Goal: Contribute content: Add original content to the website for others to see

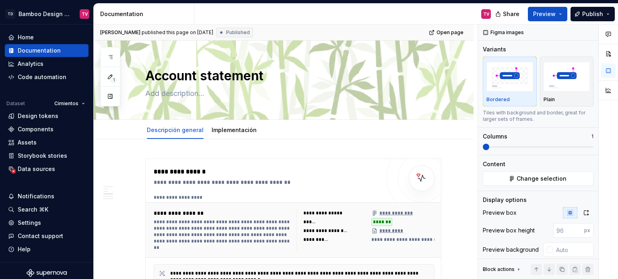
scroll to position [24, 0]
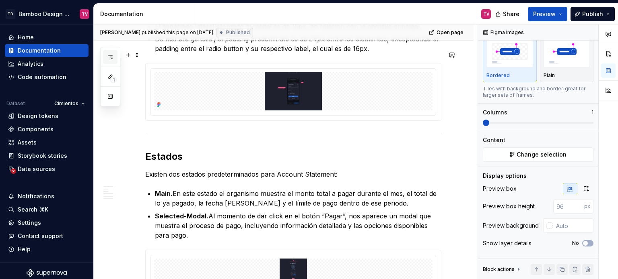
click at [106, 58] on button "button" at bounding box center [110, 57] width 14 height 14
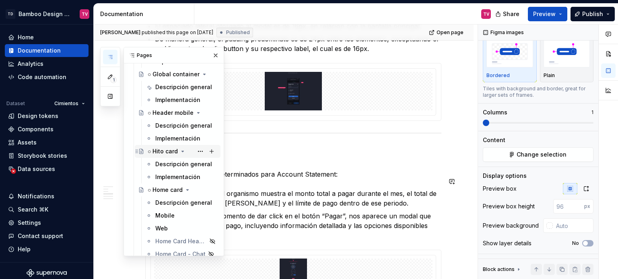
scroll to position [2088, 0]
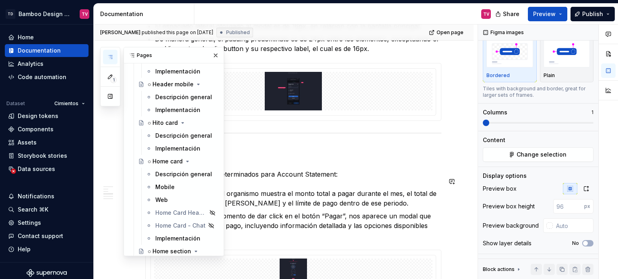
drag, startPoint x: 164, startPoint y: 173, endPoint x: 424, endPoint y: 1, distance: 311.9
click at [164, 173] on div "Descripción general" at bounding box center [183, 174] width 57 height 8
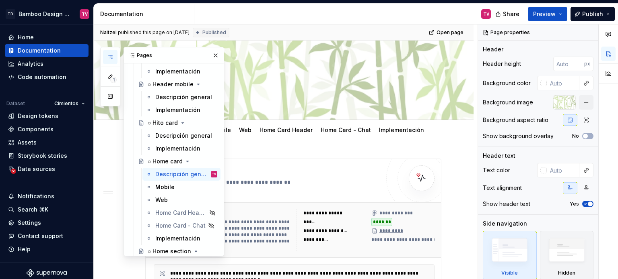
drag, startPoint x: 211, startPoint y: 55, endPoint x: 233, endPoint y: 180, distance: 127.4
click at [211, 55] on button "button" at bounding box center [215, 55] width 11 height 11
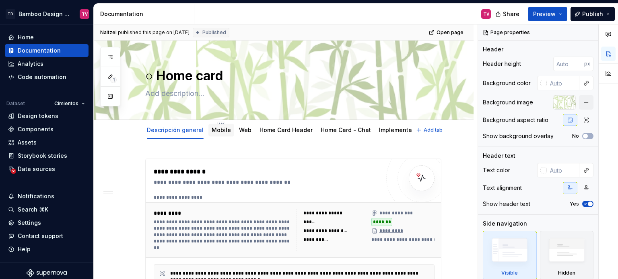
click at [216, 128] on link "Mobile" at bounding box center [221, 130] width 19 height 7
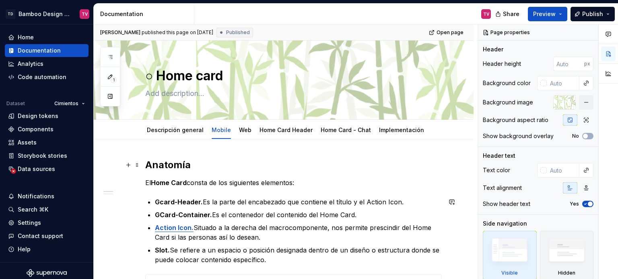
type textarea "*"
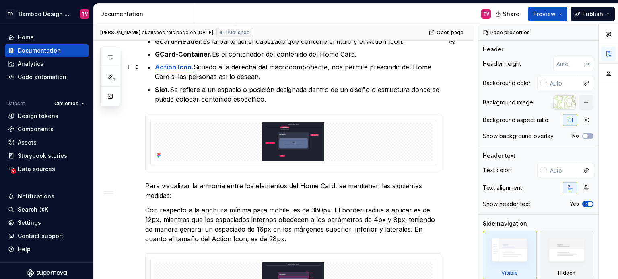
click at [276, 78] on p "Action Icon. Situado a la derecha del macrocomponente, nos permite prescindir d…" at bounding box center [298, 71] width 286 height 19
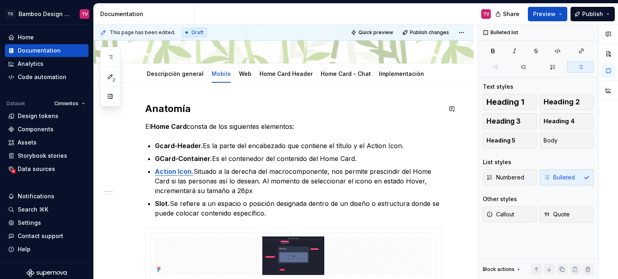
scroll to position [40, 0]
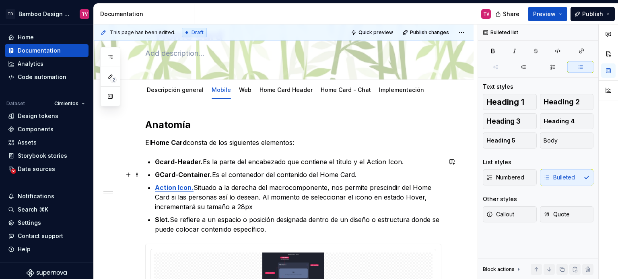
click at [310, 170] on p "GCard-Container. Es el contenedor del contenido del Home Card." at bounding box center [298, 175] width 286 height 10
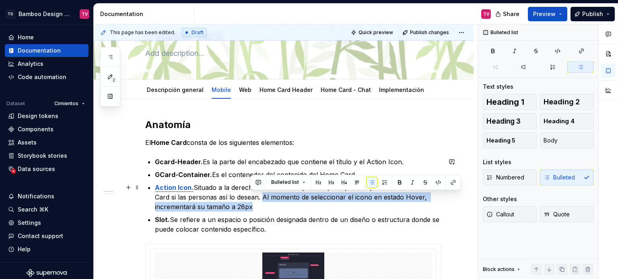
drag, startPoint x: 275, startPoint y: 203, endPoint x: 262, endPoint y: 199, distance: 14.0
click at [262, 199] on p "Action Icon. Situado a la derecha del macrocomponente, nos permite prescindir d…" at bounding box center [298, 197] width 286 height 29
copy p "Al momento de seleccionar el icono en estado Hover, incrementará su tamaño a 28…"
click at [242, 91] on link "Web" at bounding box center [245, 89] width 12 height 7
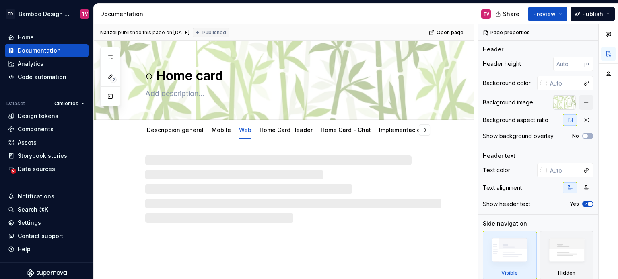
type textarea "*"
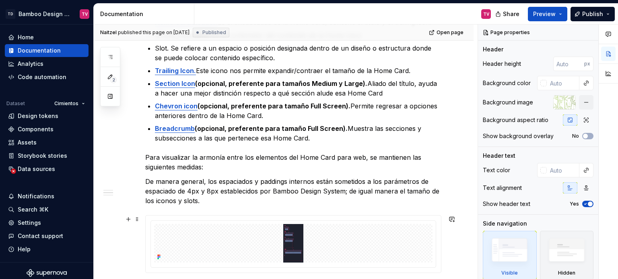
scroll to position [241, 0]
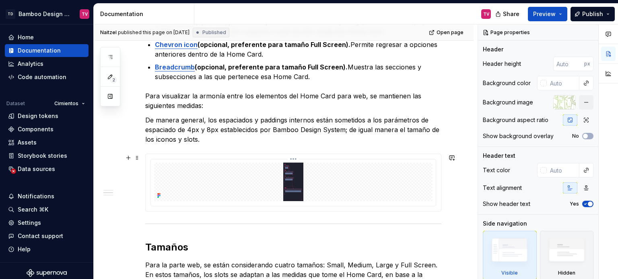
click at [294, 173] on img at bounding box center [293, 182] width 278 height 39
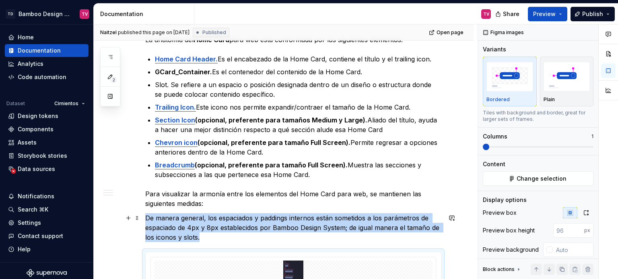
scroll to position [121, 0]
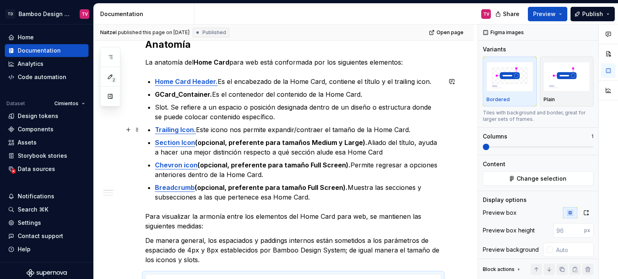
click at [423, 130] on p "Trailing Icon. Este icono nos permite expandir/contraer el tamaño de la Home Ca…" at bounding box center [298, 130] width 286 height 10
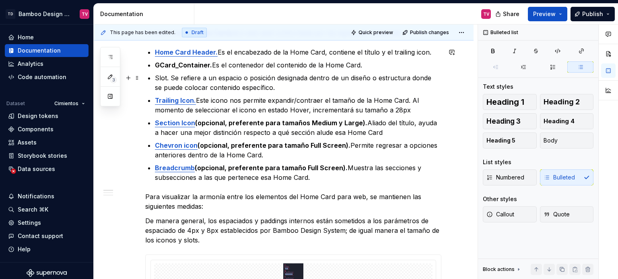
scroll to position [110, 0]
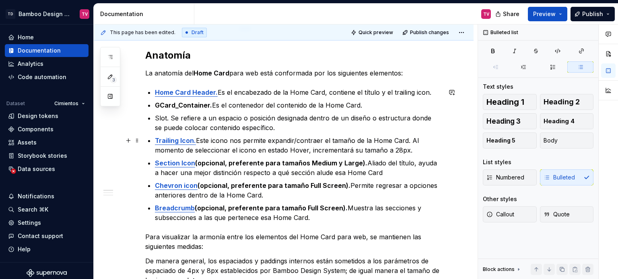
click at [415, 149] on p "Trailing Icon. Este icono nos permite expandir/contraer el tamaño de la Home Ca…" at bounding box center [298, 145] width 286 height 19
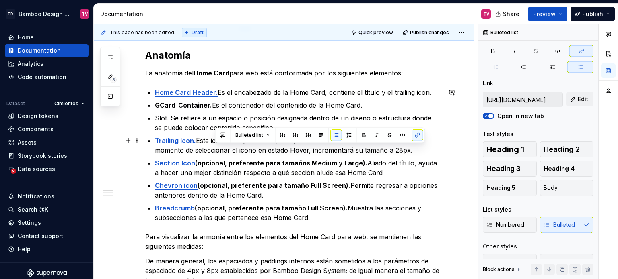
drag, startPoint x: 423, startPoint y: 158, endPoint x: 417, endPoint y: 146, distance: 13.7
click at [417, 146] on ul "Home Card Header. Es el encabezado de la Home Card, contiene el título y el tra…" at bounding box center [298, 155] width 286 height 135
click at [433, 155] on ul "Home Card Header. Es el encabezado de la Home Card, contiene el título y el tra…" at bounding box center [298, 155] width 286 height 135
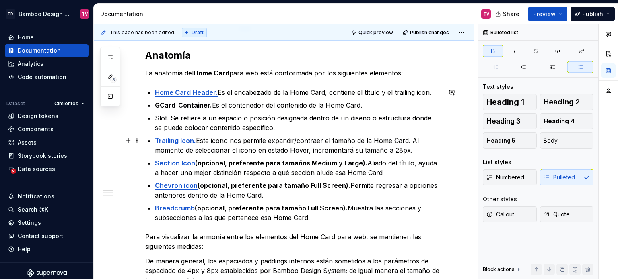
click at [417, 154] on p "Trailing Icon. Este icono nos permite expandir/contraer el tamaño de la Home Ca…" at bounding box center [298, 145] width 286 height 19
click at [388, 145] on p "Trailing Icon. Este icono nos permite expandir/contraer el tamaño de la Home Ca…" at bounding box center [298, 145] width 286 height 19
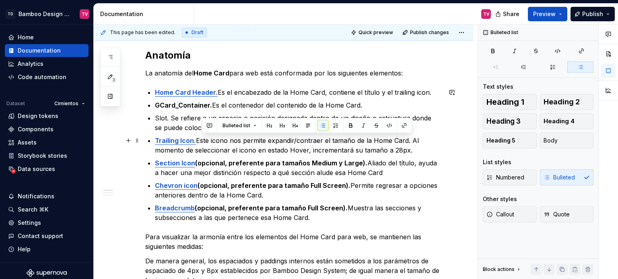
drag, startPoint x: 410, startPoint y: 150, endPoint x: 410, endPoint y: 144, distance: 5.2
click at [410, 144] on p "Trailing Icon. Este icono nos permite expandir/contraer el tamaño de la Home Ca…" at bounding box center [298, 145] width 286 height 19
copy p "Al momento de seleccionar el icono en estado Hover, incrementará su tamaño a 28…"
click at [581, 13] on button "Publish" at bounding box center [592, 14] width 44 height 14
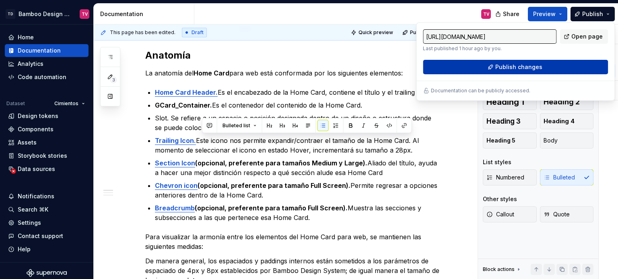
click at [505, 70] on span "Publish changes" at bounding box center [518, 67] width 47 height 8
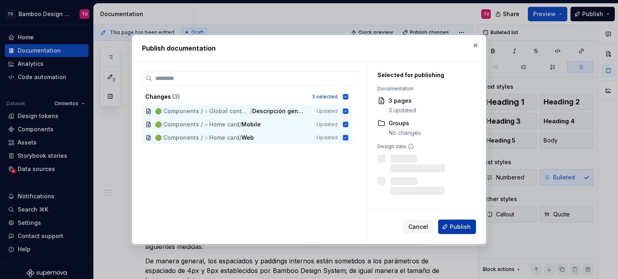
click at [466, 230] on span "Publish" at bounding box center [460, 227] width 21 height 8
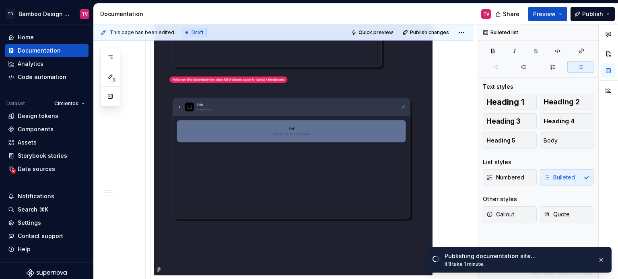
scroll to position [1155, 0]
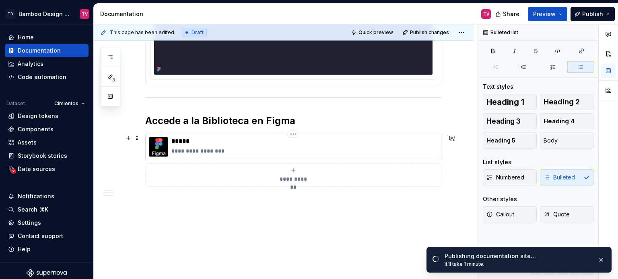
click at [175, 140] on p "*****" at bounding box center [304, 142] width 266 height 8
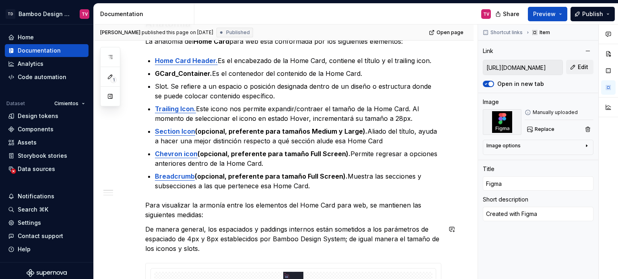
scroll to position [110, 0]
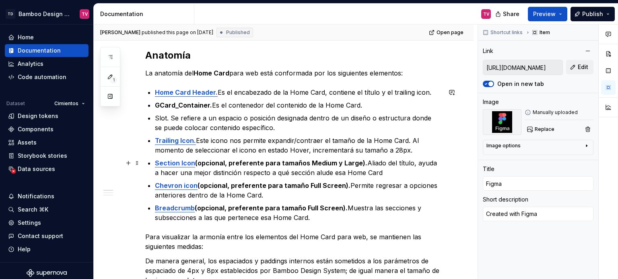
click at [365, 154] on p "Trailing Icon. Este icono nos permite expandir/contraer el tamaño de la Home Ca…" at bounding box center [298, 145] width 286 height 19
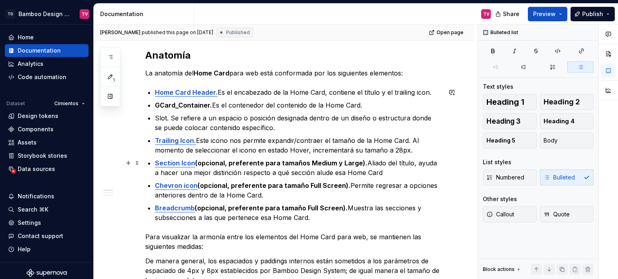
click at [392, 168] on p "Section Icon (opcional, preferente para tamaños Medium y Large). Aliado del tít…" at bounding box center [298, 167] width 286 height 19
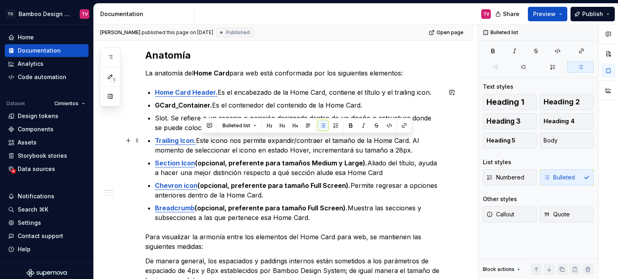
drag, startPoint x: 410, startPoint y: 138, endPoint x: 415, endPoint y: 146, distance: 9.9
click at [415, 146] on p "Trailing Icon. Este icono nos permite expandir/contraer el tamaño de la Home Ca…" at bounding box center [298, 145] width 286 height 19
click at [490, 53] on icon "button" at bounding box center [492, 51] width 6 height 6
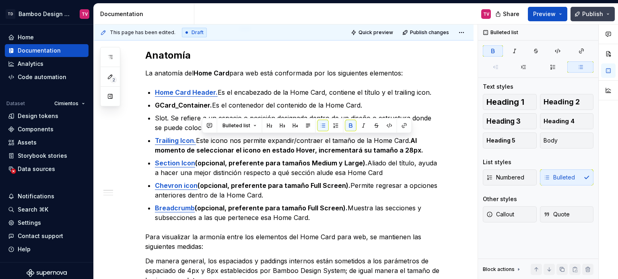
click at [581, 12] on button "Publish" at bounding box center [592, 14] width 44 height 14
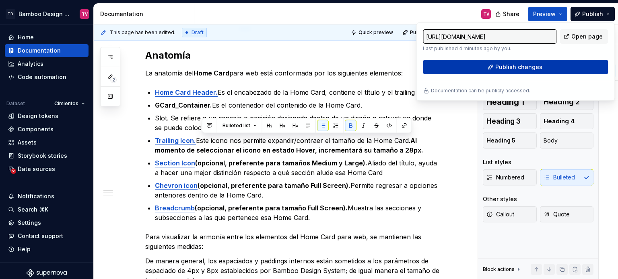
click at [512, 67] on span "Publish changes" at bounding box center [518, 67] width 47 height 8
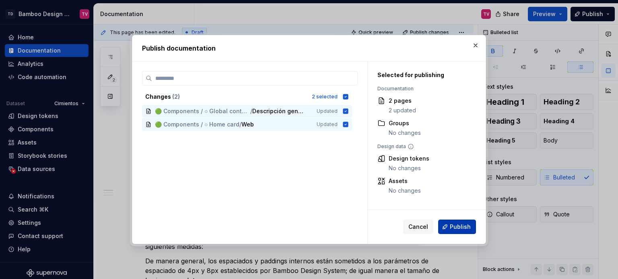
click at [454, 227] on span "Publish" at bounding box center [460, 227] width 21 height 8
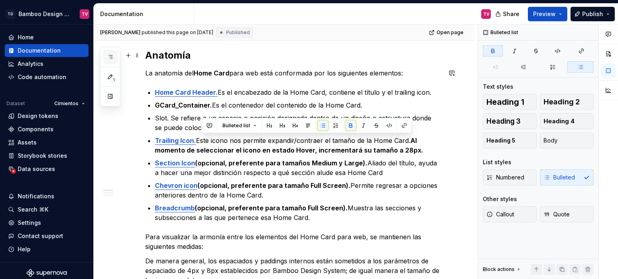
click at [110, 55] on icon "button" at bounding box center [110, 57] width 6 height 6
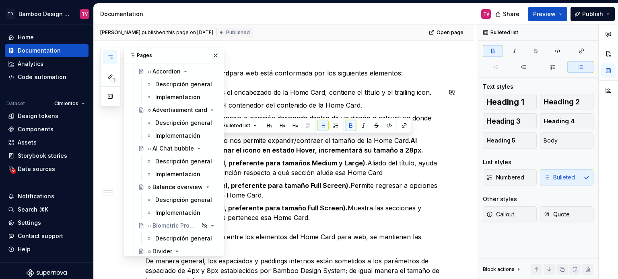
scroll to position [1726, 0]
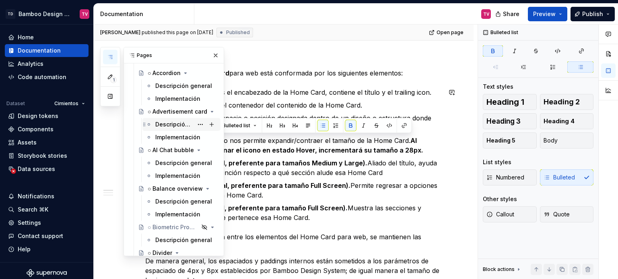
click at [182, 122] on div "Descripción general" at bounding box center [174, 125] width 38 height 8
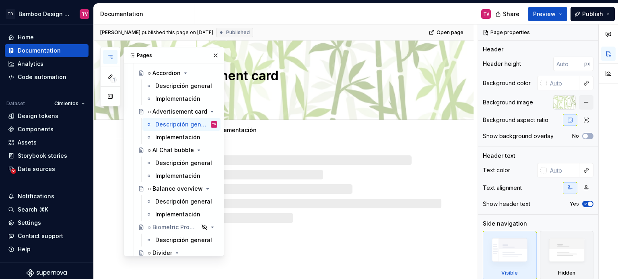
click at [212, 55] on button "button" at bounding box center [215, 55] width 11 height 11
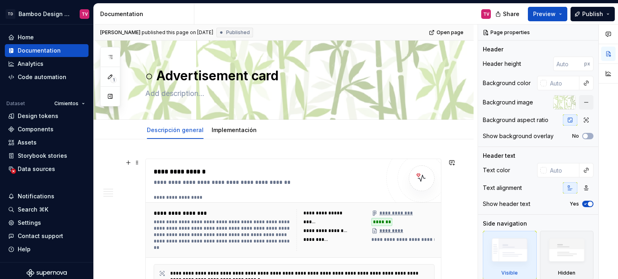
scroll to position [40, 0]
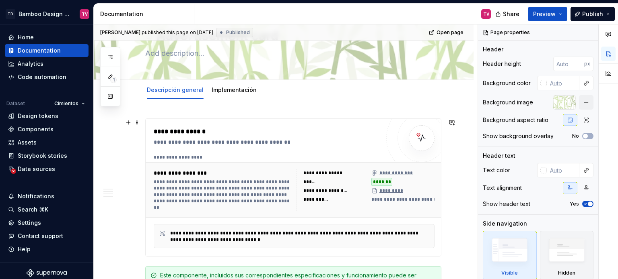
click at [306, 178] on div "******" at bounding box center [334, 182] width 63 height 8
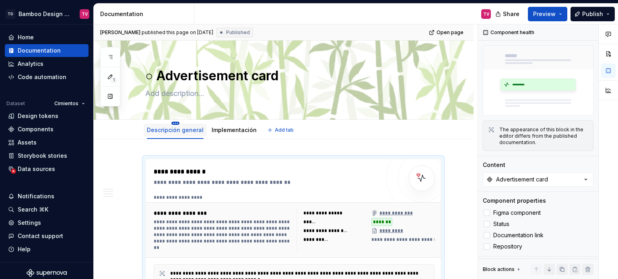
scroll to position [80, 0]
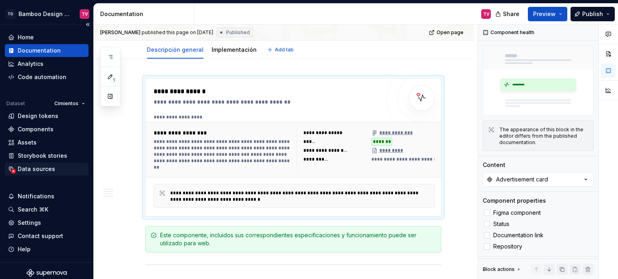
type textarea "*"
click at [41, 132] on div "Components" at bounding box center [36, 129] width 36 height 8
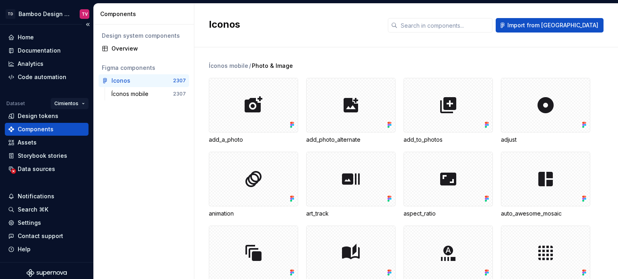
click at [74, 102] on html "TD Bamboo Design System TV Home Documentation Analytics Code automation Dataset…" at bounding box center [309, 139] width 618 height 279
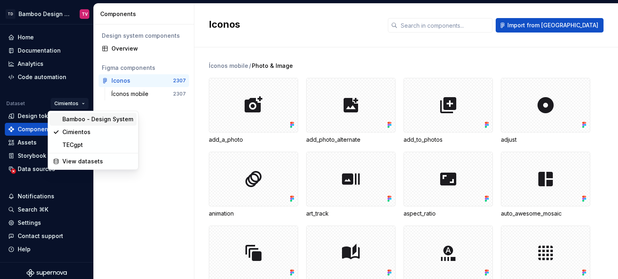
click at [77, 120] on div "Bamboo - Design System" at bounding box center [97, 119] width 71 height 8
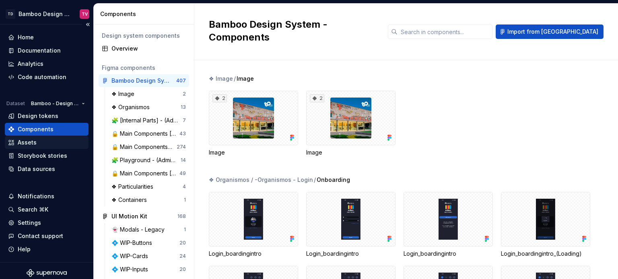
click at [34, 141] on div "Assets" at bounding box center [27, 143] width 19 height 8
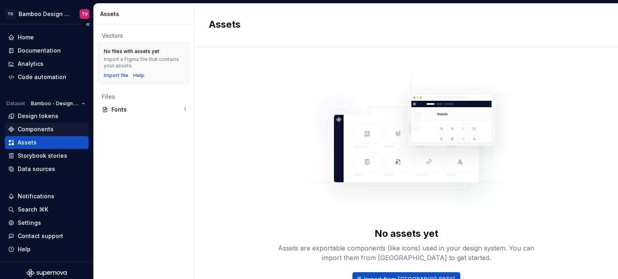
click at [37, 130] on div "Components" at bounding box center [36, 129] width 36 height 8
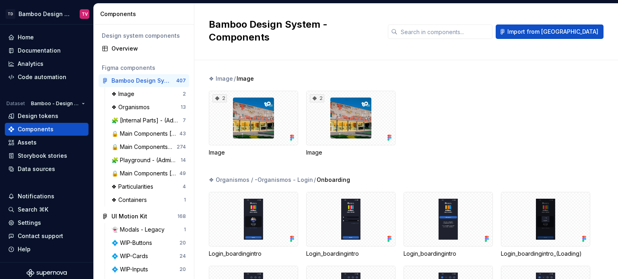
scroll to position [121, 0]
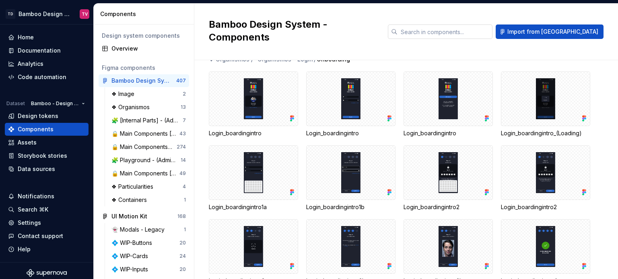
click at [461, 26] on input "text" at bounding box center [444, 32] width 95 height 14
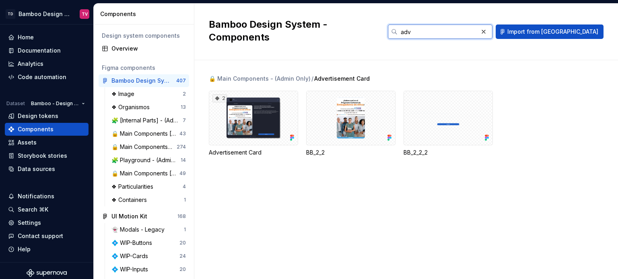
scroll to position [0, 0]
type input "advertis"
click at [39, 49] on div "Documentation" at bounding box center [39, 51] width 43 height 8
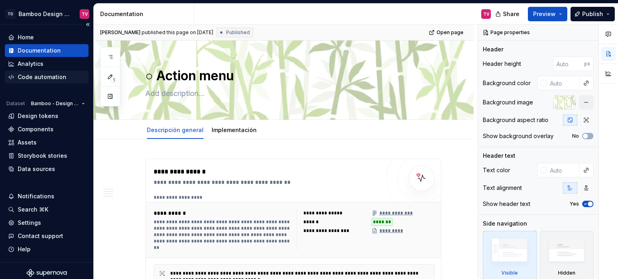
type textarea "*"
click at [26, 144] on div "Assets" at bounding box center [27, 143] width 19 height 8
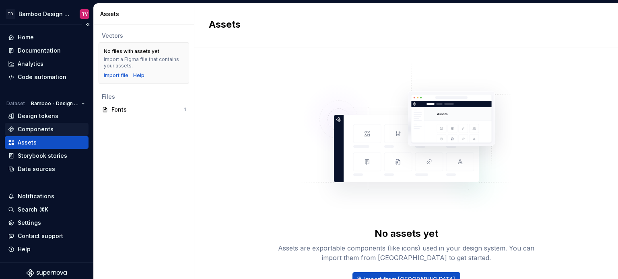
click at [27, 132] on div "Components" at bounding box center [36, 129] width 36 height 8
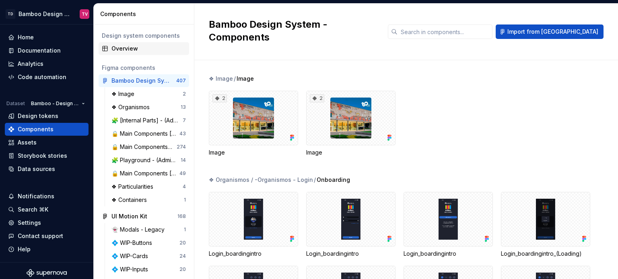
click at [133, 52] on div "Overview" at bounding box center [148, 49] width 74 height 8
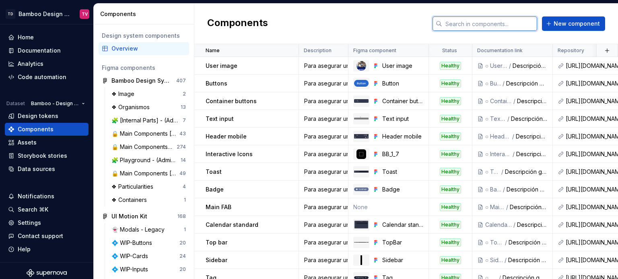
click at [481, 24] on input "text" at bounding box center [489, 23] width 95 height 14
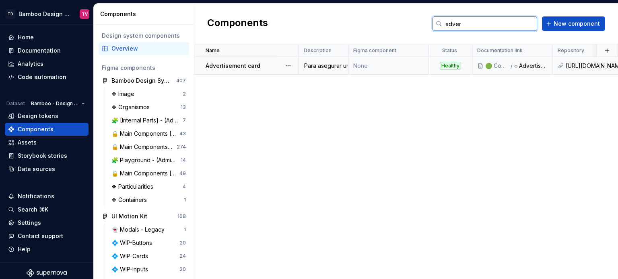
type input "adver"
click at [449, 63] on div "Healthy" at bounding box center [450, 66] width 21 height 8
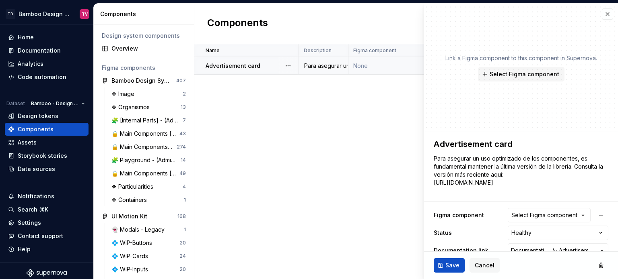
type textarea "*"
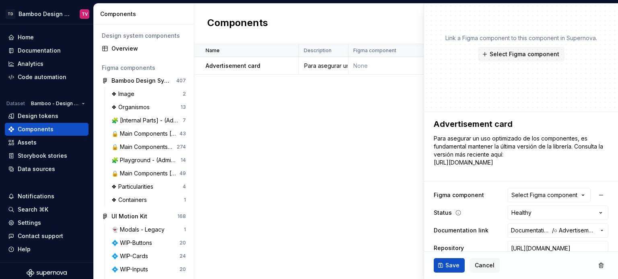
scroll to position [31, 0]
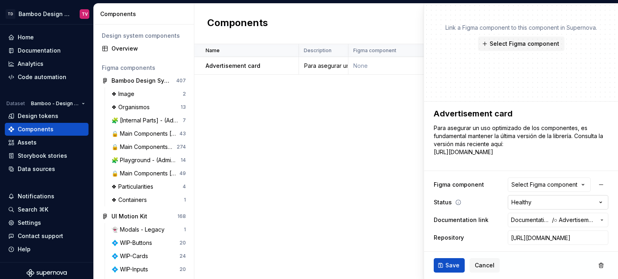
click at [526, 206] on html "TD Bamboo Design System TV Home Documentation Analytics Code automation Dataset…" at bounding box center [309, 139] width 618 height 279
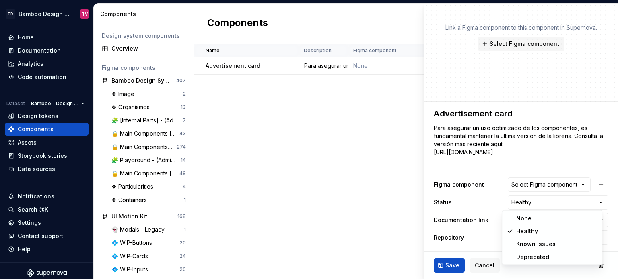
select select "**********"
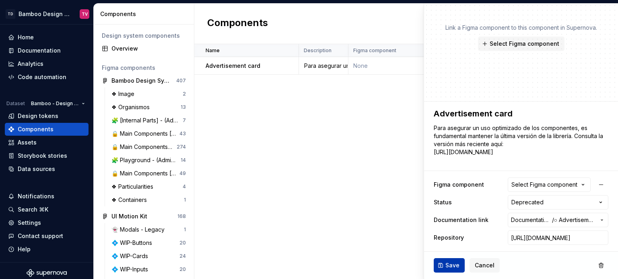
click at [451, 263] on span "Save" at bounding box center [452, 266] width 14 height 8
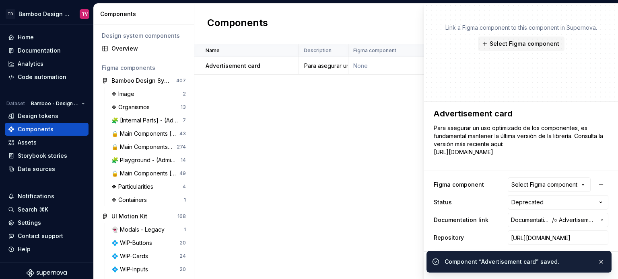
type textarea "*"
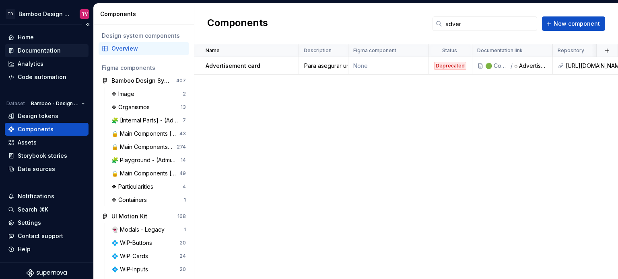
click at [37, 51] on div "Documentation" at bounding box center [39, 51] width 43 height 8
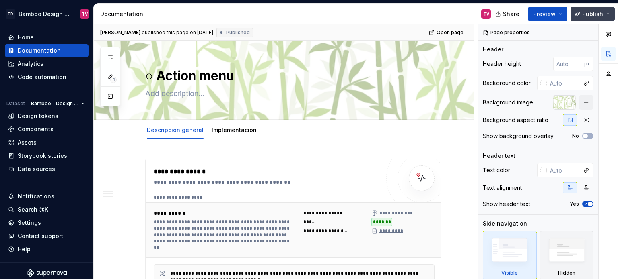
click at [585, 11] on span "Publish" at bounding box center [592, 14] width 21 height 8
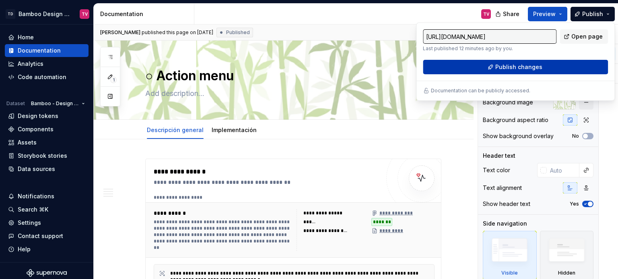
click at [511, 67] on span "Publish changes" at bounding box center [518, 67] width 47 height 8
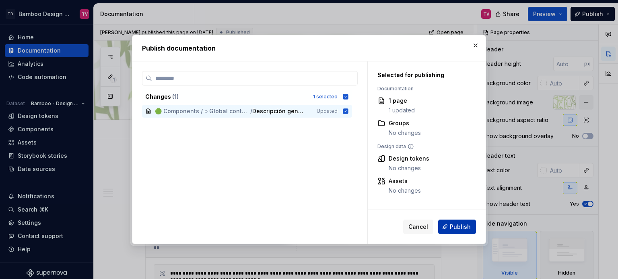
click at [453, 230] on span "Publish" at bounding box center [460, 227] width 21 height 8
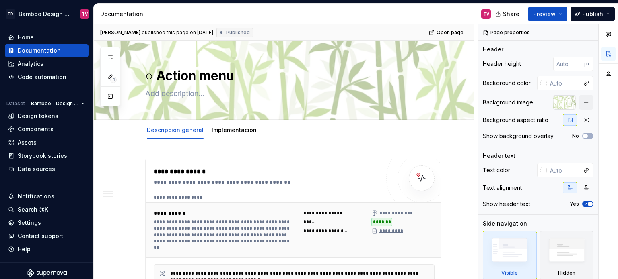
type textarea "*"
